Goal: Find specific page/section: Find specific page/section

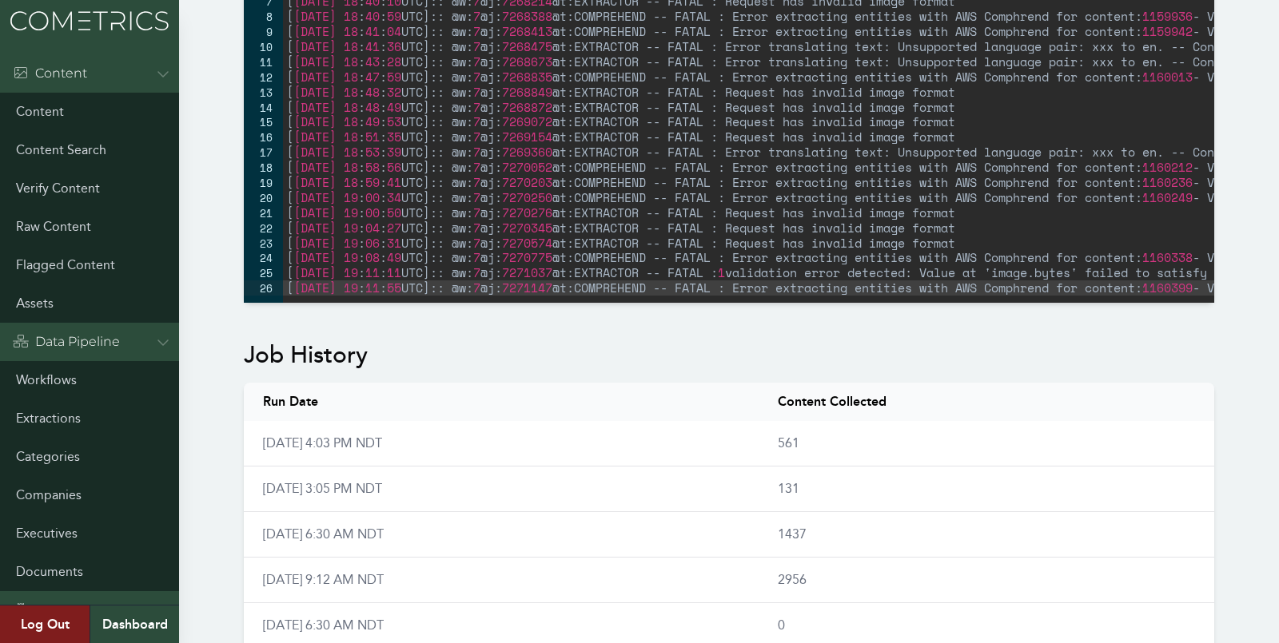
scroll to position [778, 0]
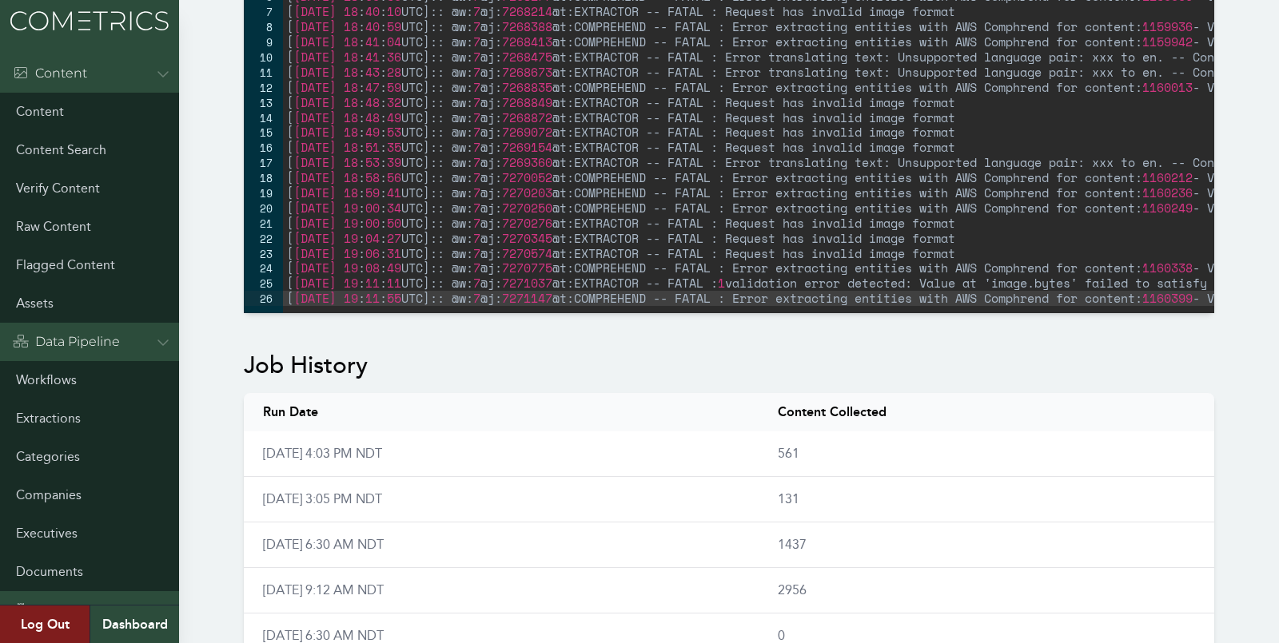
click at [196, 246] on div "Workflow - LinkedIn- Works Disabled Once a day (9am) LinkedIn Archive ESG Theme…" at bounding box center [639, 323] width 1279 height 2139
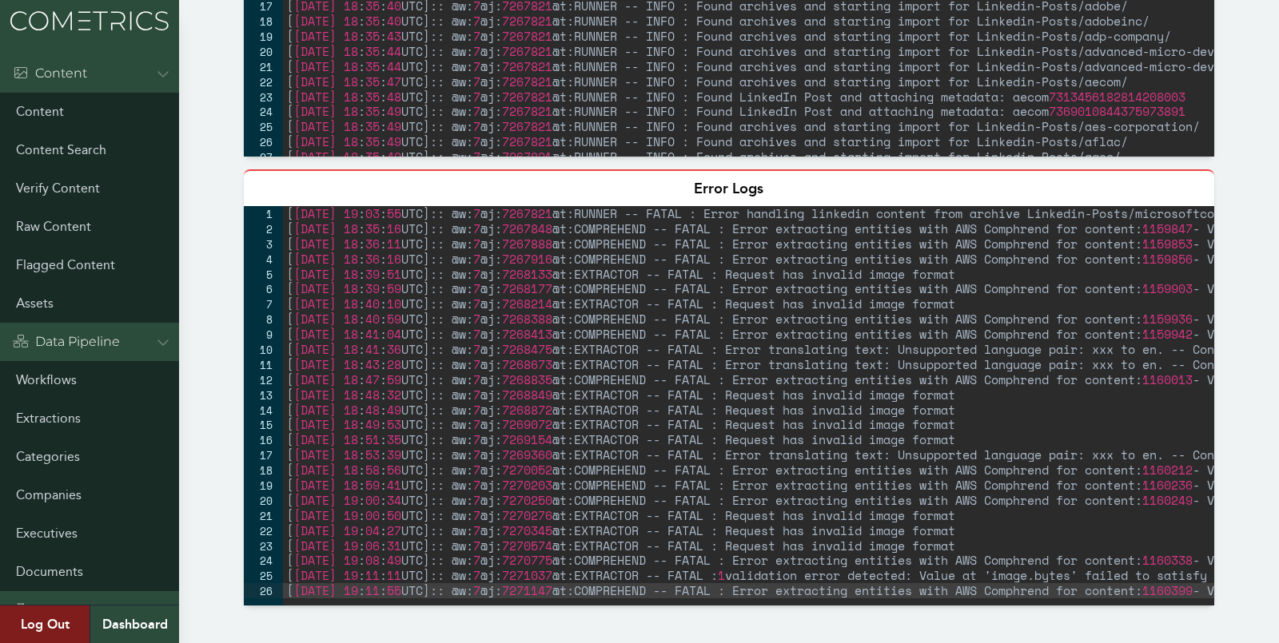
scroll to position [0, 0]
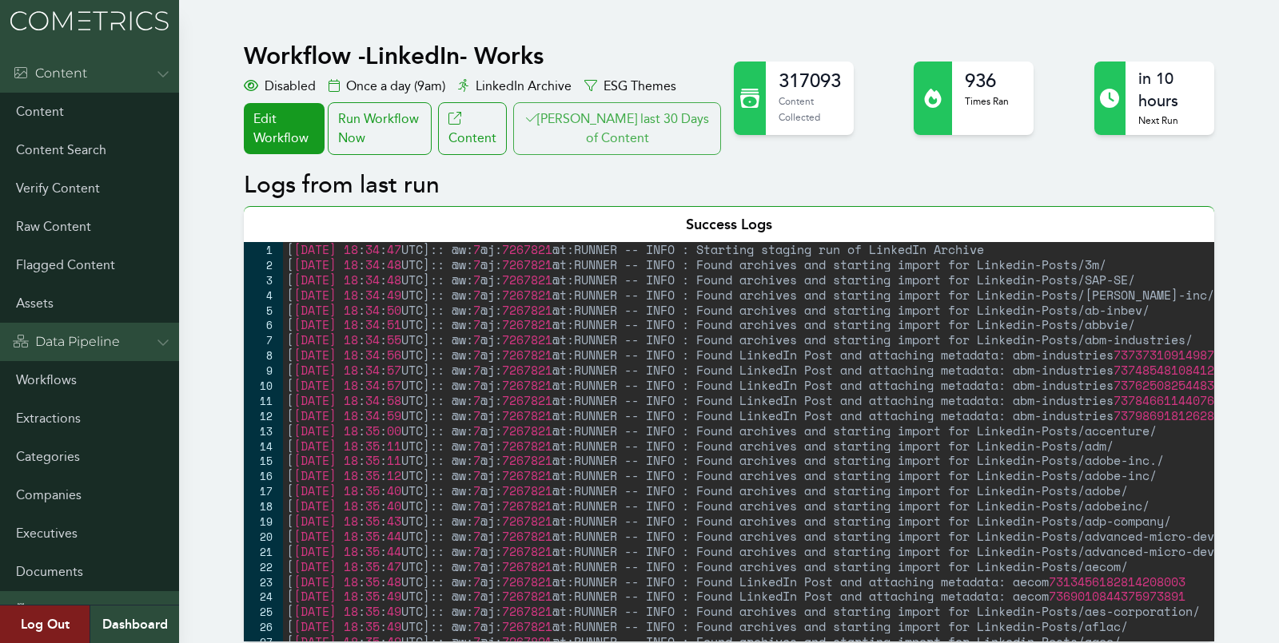
click at [607, 130] on button "Clair last 30 Days of Content" at bounding box center [617, 128] width 208 height 53
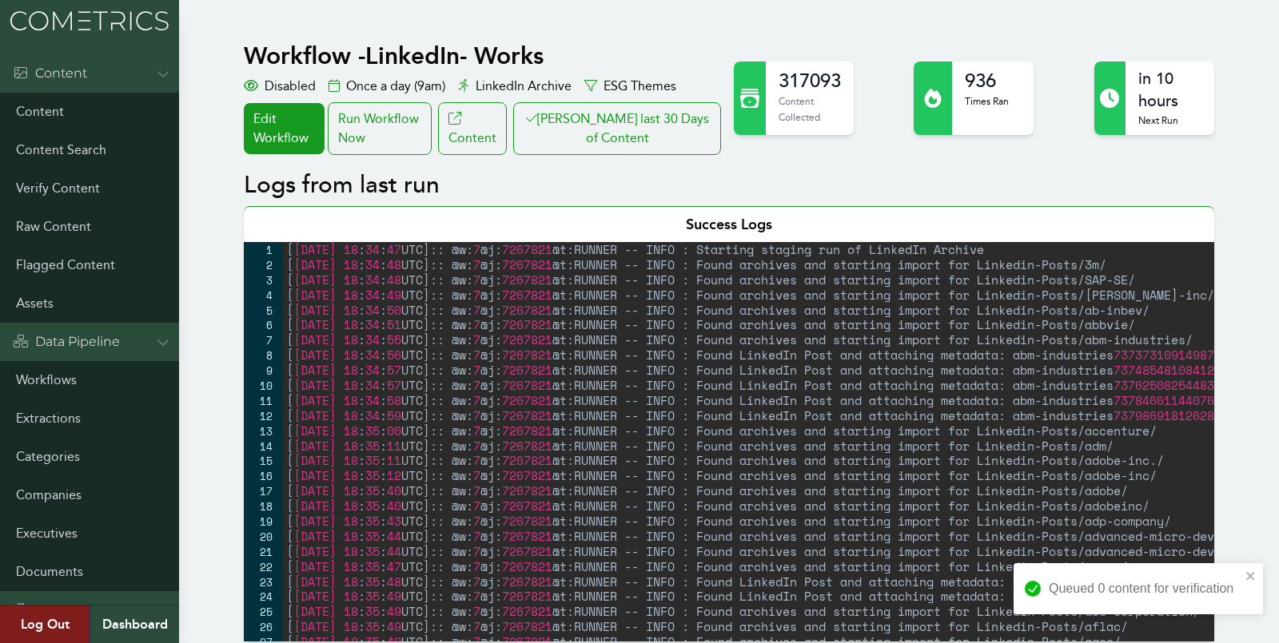
click at [30, 378] on link "Workflows" at bounding box center [89, 380] width 179 height 38
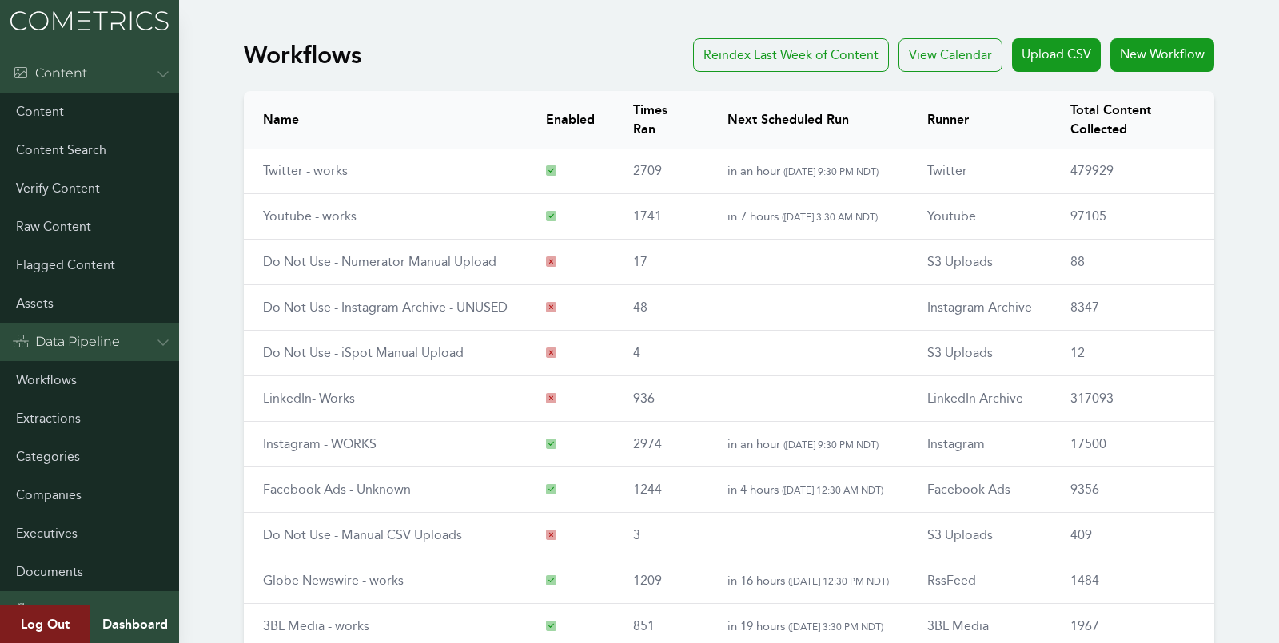
scroll to position [181, 0]
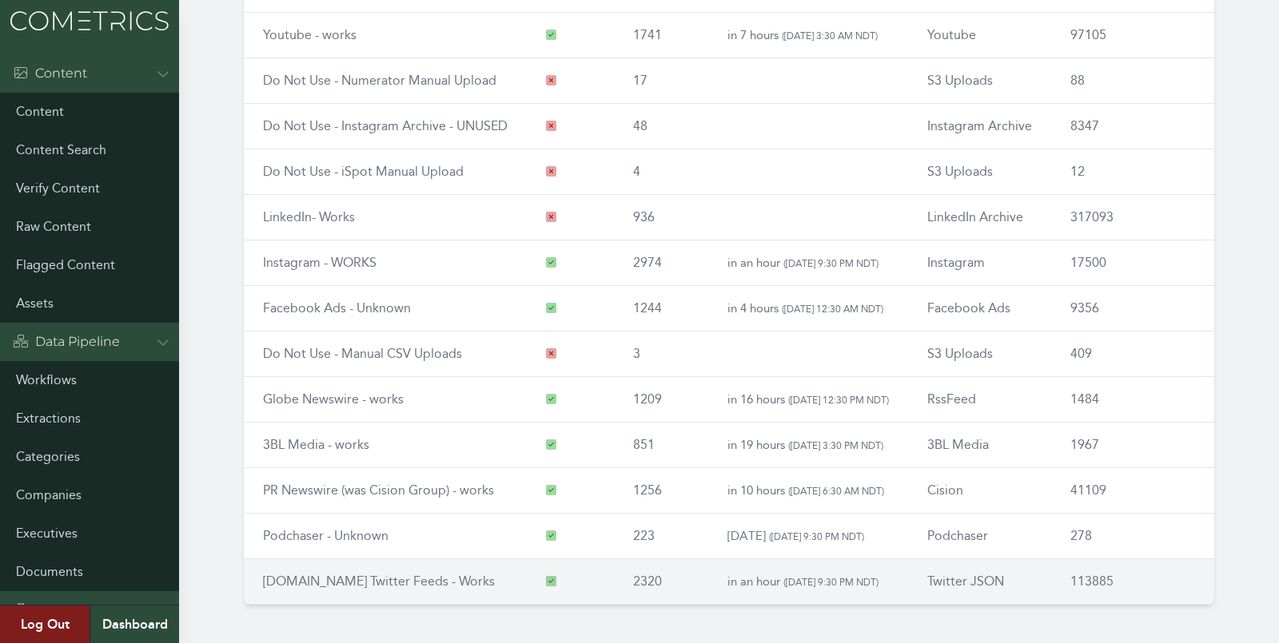
click at [341, 574] on link "[DOMAIN_NAME] Twitter Feeds - Works" at bounding box center [379, 581] width 232 height 15
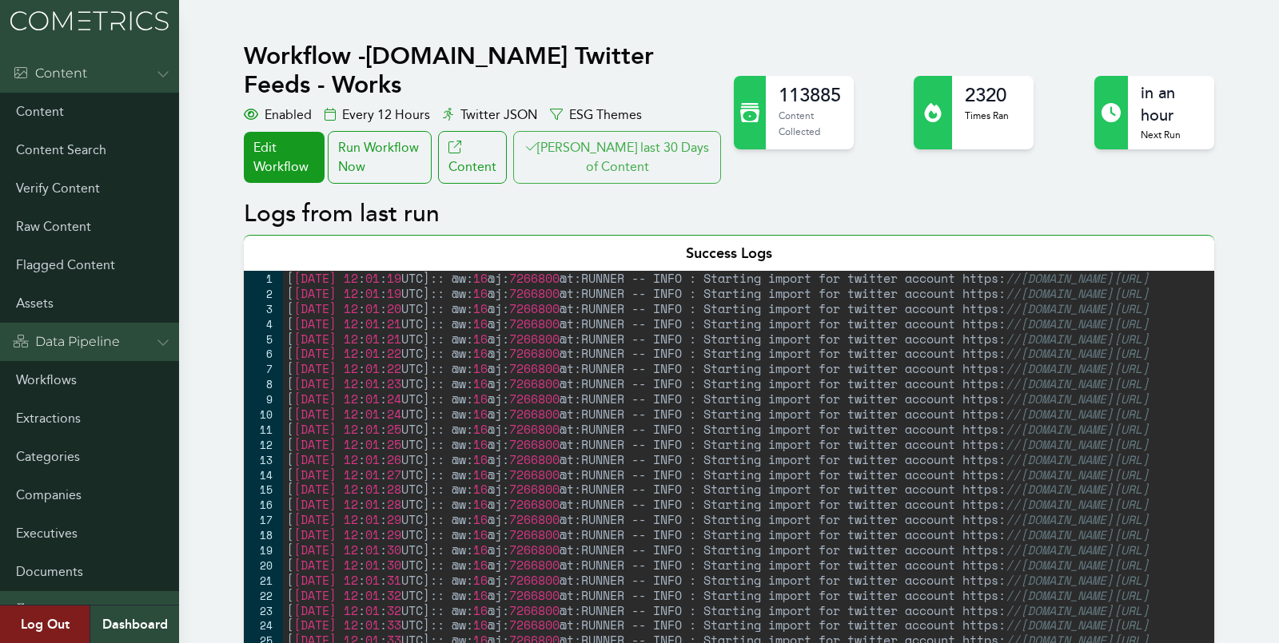
click at [636, 153] on button "Clair last 30 Days of Content" at bounding box center [617, 157] width 208 height 53
click at [46, 22] on img at bounding box center [89, 21] width 179 height 42
